Goal: Submit feedback/report problem

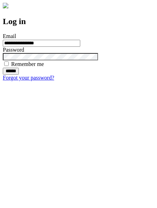
type input "**********"
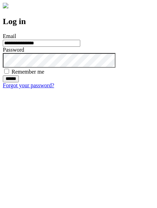
click at [19, 82] on input "******" at bounding box center [11, 78] width 16 height 7
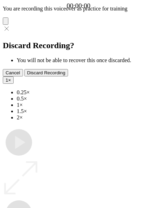
type input "**********"
